Goal: Book appointment/travel/reservation

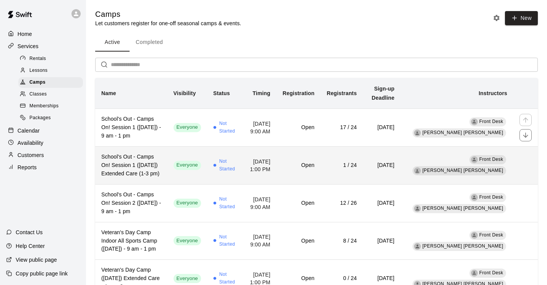
scroll to position [16, 0]
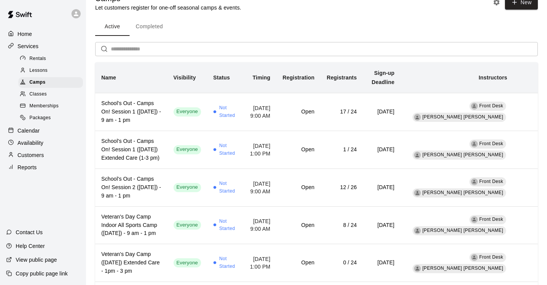
click at [42, 129] on div "Calendar" at bounding box center [43, 130] width 74 height 11
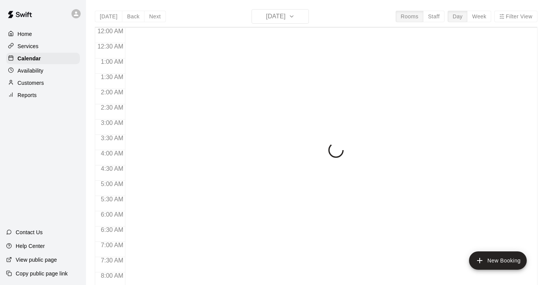
scroll to position [324, 0]
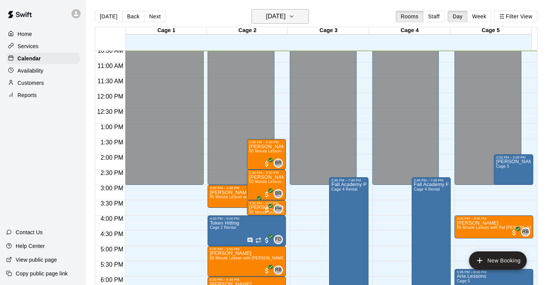
click at [294, 16] on icon "button" at bounding box center [291, 16] width 6 height 9
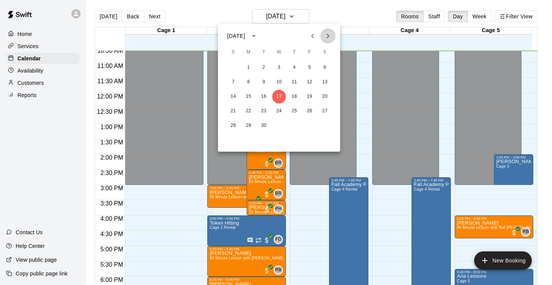
click at [330, 36] on icon "Next month" at bounding box center [328, 35] width 9 height 9
click at [308, 84] on button "10" at bounding box center [310, 82] width 14 height 14
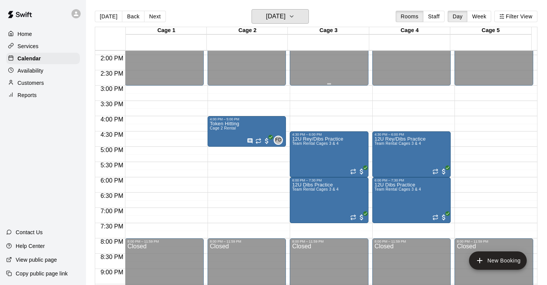
scroll to position [427, 0]
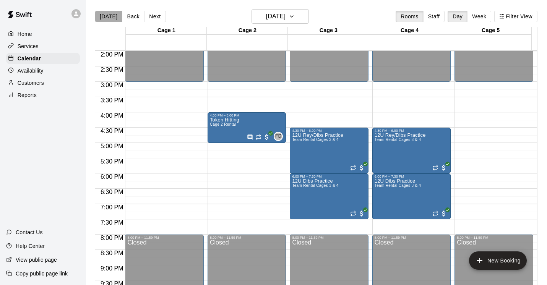
click at [115, 19] on button "[DATE]" at bounding box center [108, 16] width 27 height 11
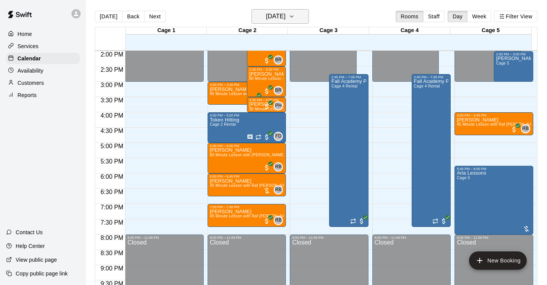
click at [294, 15] on icon "button" at bounding box center [291, 16] width 6 height 9
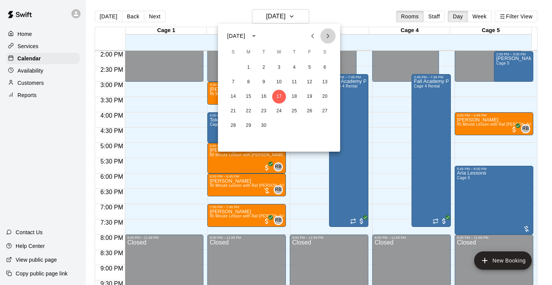
click at [328, 37] on icon "Next month" at bounding box center [328, 36] width 3 height 5
click at [311, 77] on button "10" at bounding box center [310, 82] width 14 height 14
